Goal: Check status: Check status

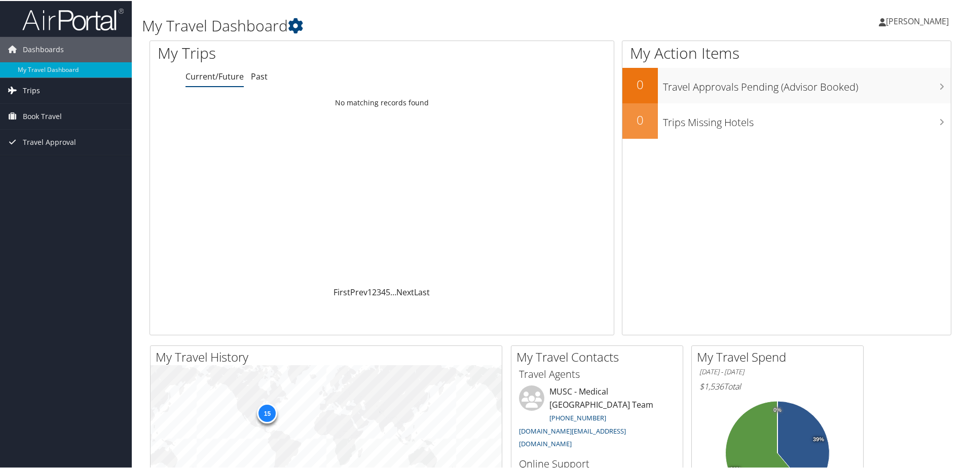
click at [49, 87] on link "Trips" at bounding box center [66, 89] width 132 height 25
click at [25, 125] on link "Past Trips" at bounding box center [66, 125] width 132 height 15
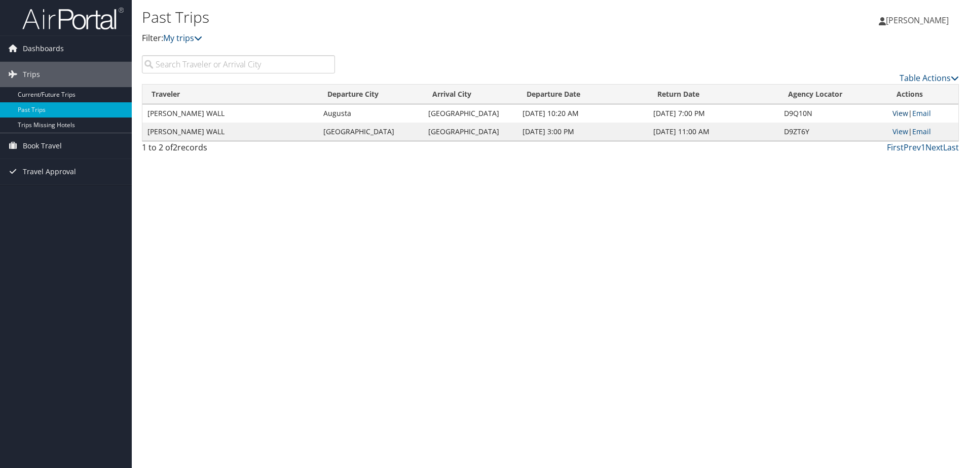
click at [903, 110] on link "View" at bounding box center [900, 113] width 16 height 10
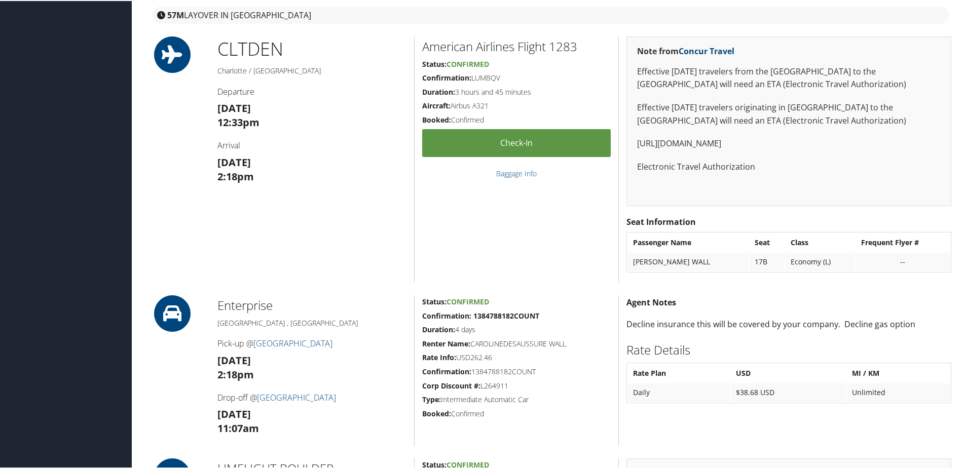
scroll to position [760, 0]
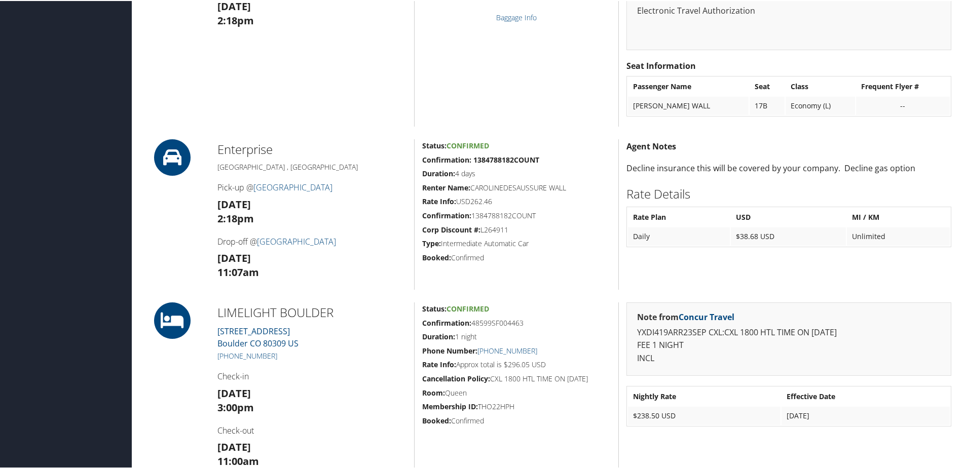
drag, startPoint x: 537, startPoint y: 217, endPoint x: 472, endPoint y: 214, distance: 65.4
click at [472, 214] on h5 "Confirmation: 1384788182COUNT" at bounding box center [516, 215] width 188 height 10
copy h5 "1384788182COUNT"
